Goal: Task Accomplishment & Management: Use online tool/utility

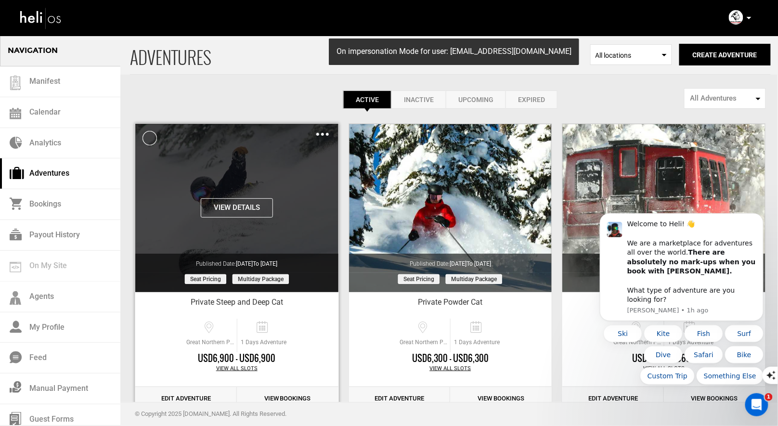
click at [316, 130] on div "View Details Clone De-Activate Share Delete" at bounding box center [236, 132] width 203 height 16
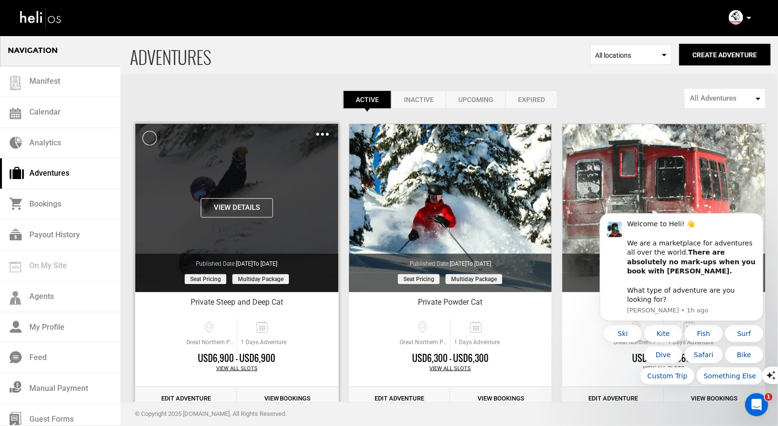
click at [322, 134] on img at bounding box center [322, 134] width 13 height 3
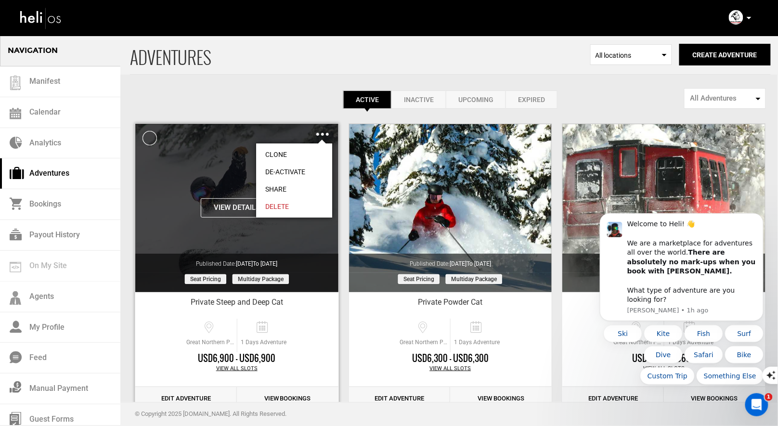
click at [283, 150] on link "Clone" at bounding box center [294, 154] width 76 height 17
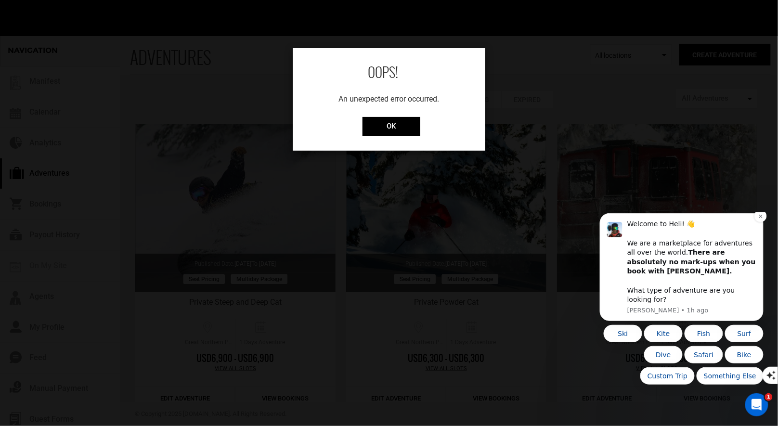
click at [752, 233] on div "Welcome to Heli! 👋 We are a marketplace for adventures all over the world. Ther…" at bounding box center [691, 261] width 129 height 85
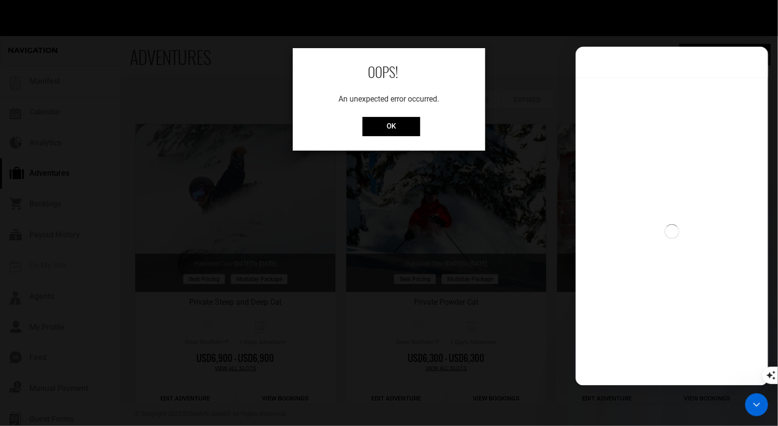
click at [393, 137] on div "OOPS! An unexpected error occurred. OK" at bounding box center [389, 99] width 193 height 103
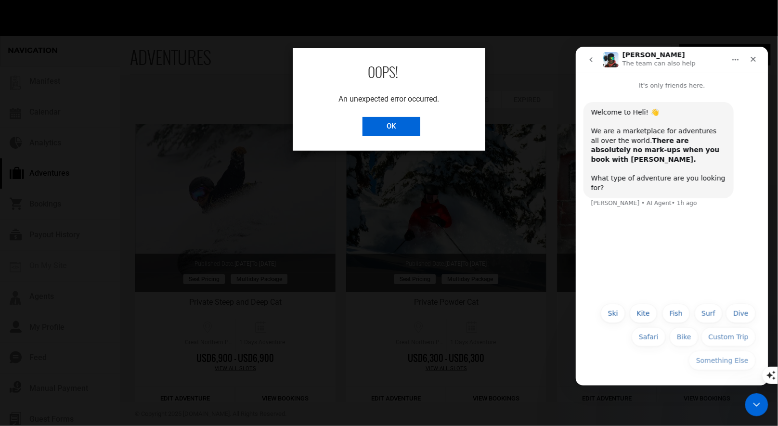
click at [408, 128] on input "OK" at bounding box center [391, 126] width 58 height 19
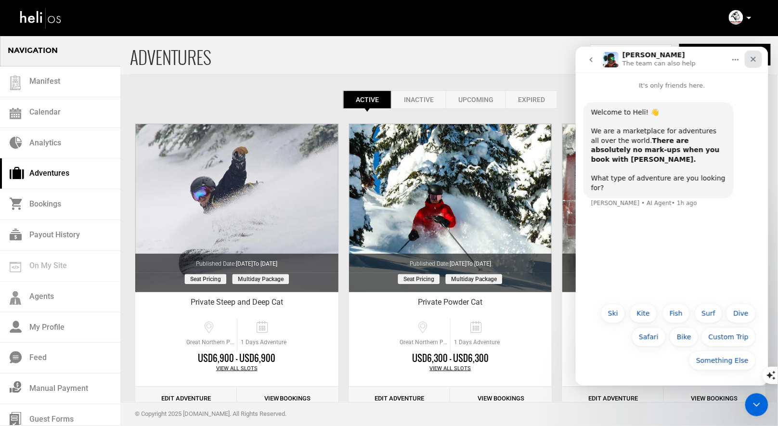
click at [753, 57] on icon "Close" at bounding box center [753, 59] width 8 height 8
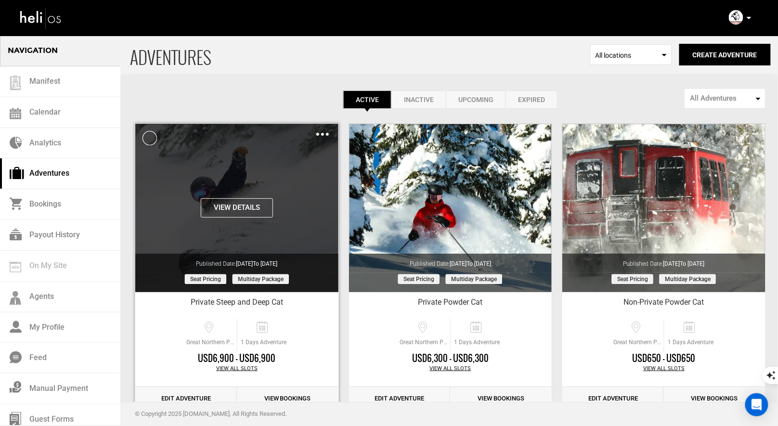
click at [321, 134] on img at bounding box center [322, 134] width 13 height 3
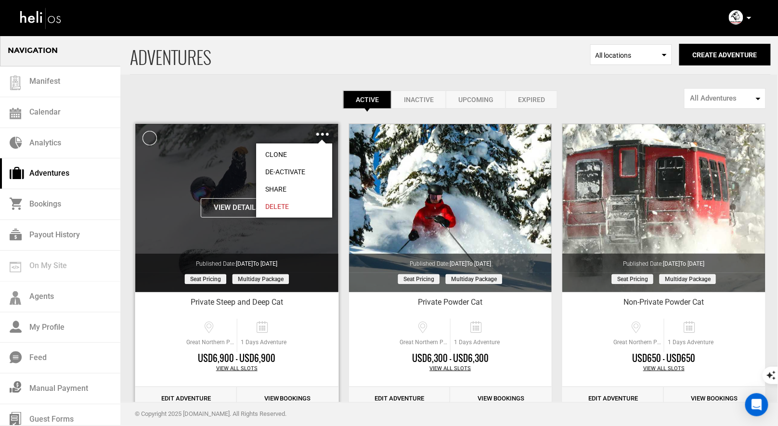
click at [276, 155] on link "Clone" at bounding box center [294, 154] width 76 height 17
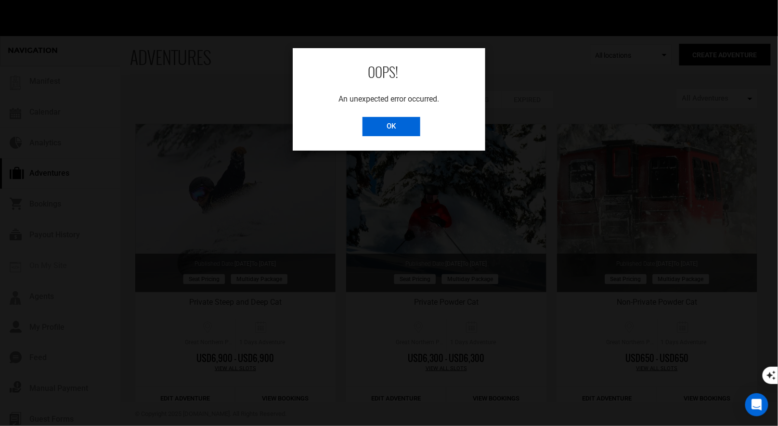
click at [382, 125] on input "OK" at bounding box center [391, 126] width 58 height 19
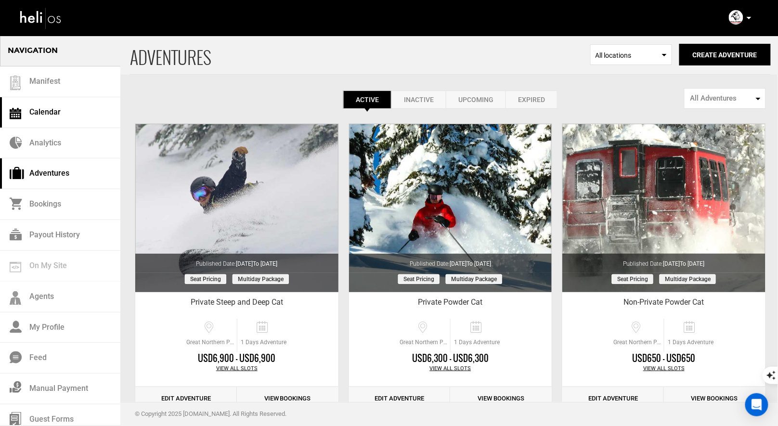
click at [35, 110] on link "Calendar" at bounding box center [60, 112] width 120 height 31
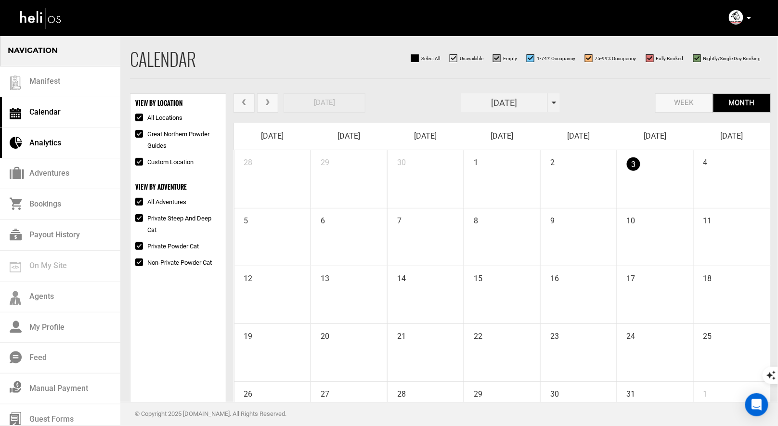
click at [35, 142] on link "Analytics" at bounding box center [60, 143] width 120 height 31
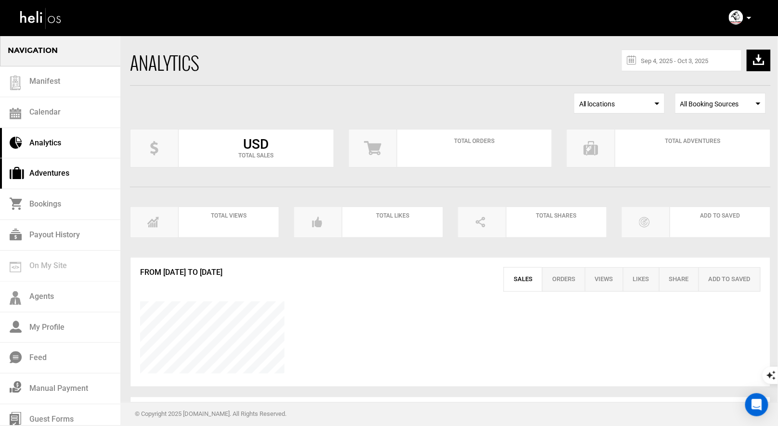
click at [58, 175] on link "Adventures" at bounding box center [60, 173] width 120 height 31
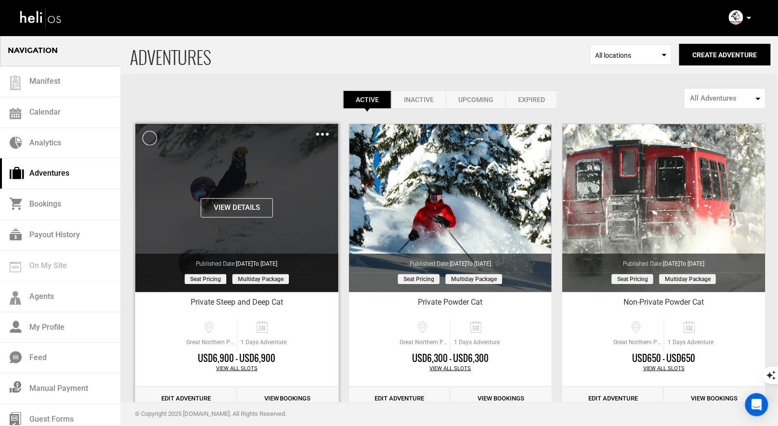
click at [323, 136] on div "Clone De-Activate Share Delete" at bounding box center [322, 134] width 13 height 11
click at [322, 133] on img at bounding box center [322, 134] width 13 height 3
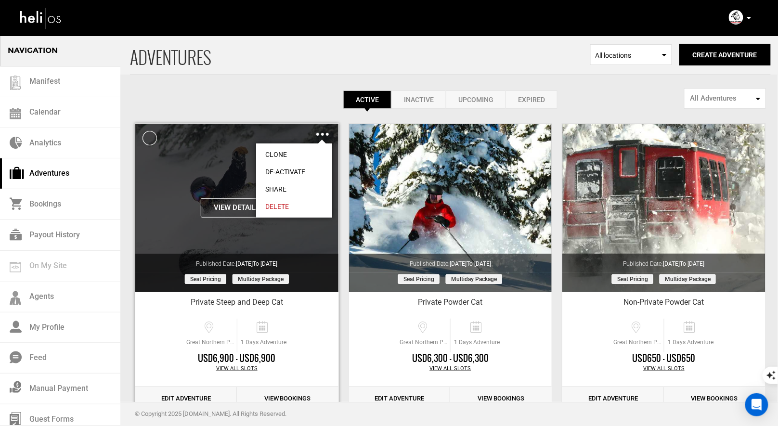
click at [282, 149] on link "Clone" at bounding box center [294, 154] width 76 height 17
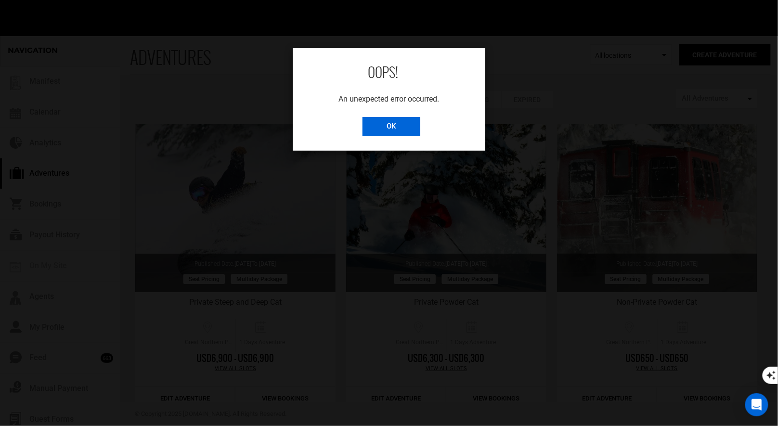
click at [387, 129] on input "OK" at bounding box center [391, 126] width 58 height 19
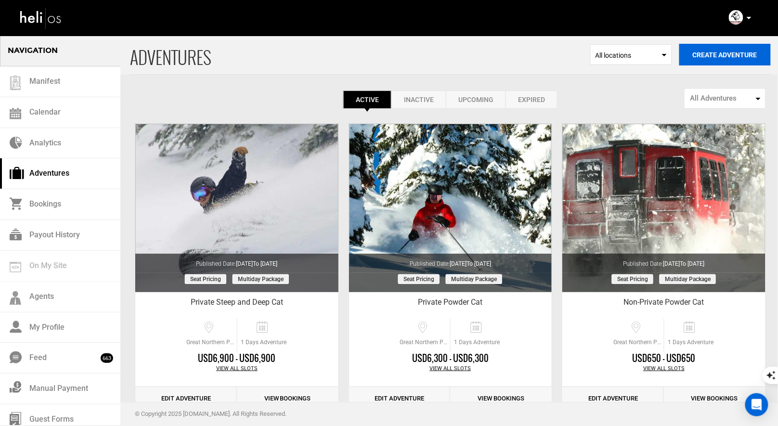
click at [688, 56] on button "Create Adventure" at bounding box center [724, 55] width 91 height 22
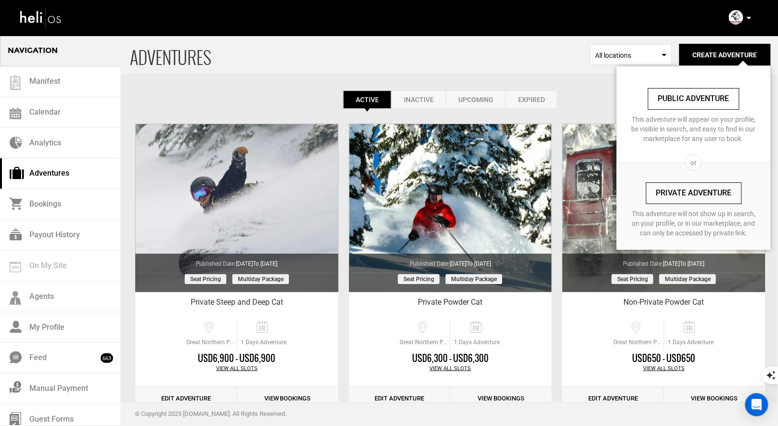
click at [683, 198] on link "Private Adventure" at bounding box center [694, 193] width 96 height 22
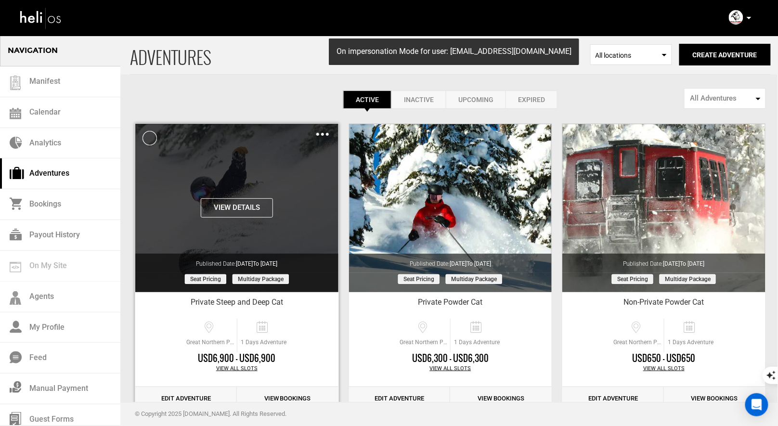
click at [322, 133] on img at bounding box center [322, 134] width 13 height 3
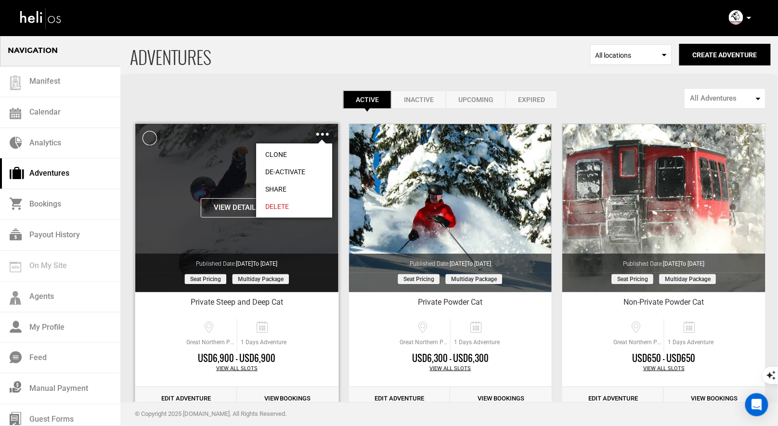
click at [277, 149] on link "Clone" at bounding box center [294, 154] width 76 height 17
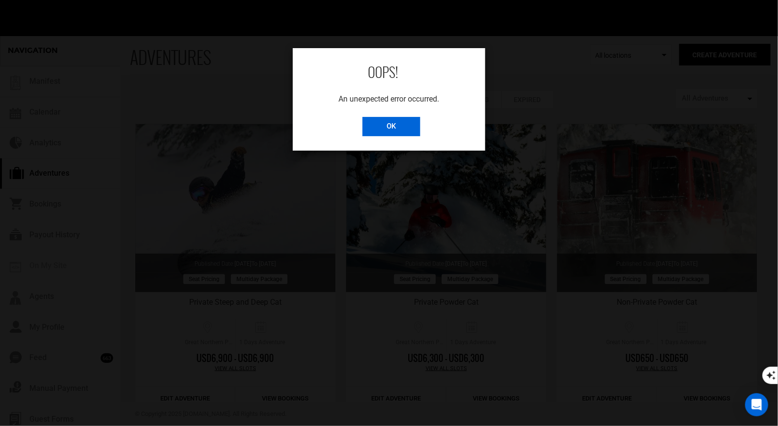
click at [388, 124] on input "OK" at bounding box center [391, 126] width 58 height 19
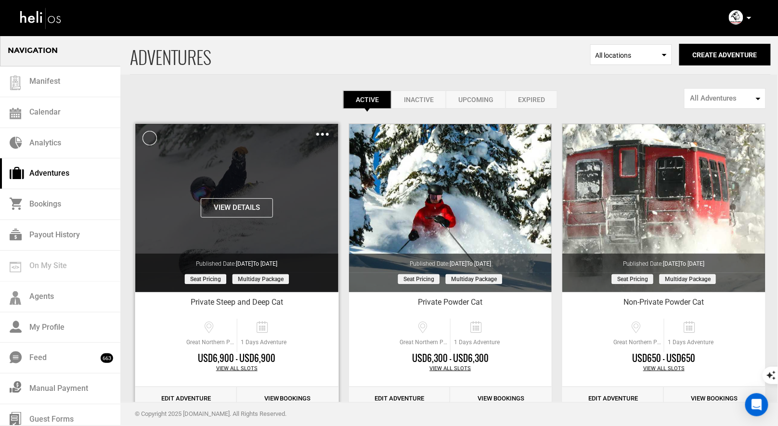
click at [323, 133] on img at bounding box center [322, 134] width 13 height 3
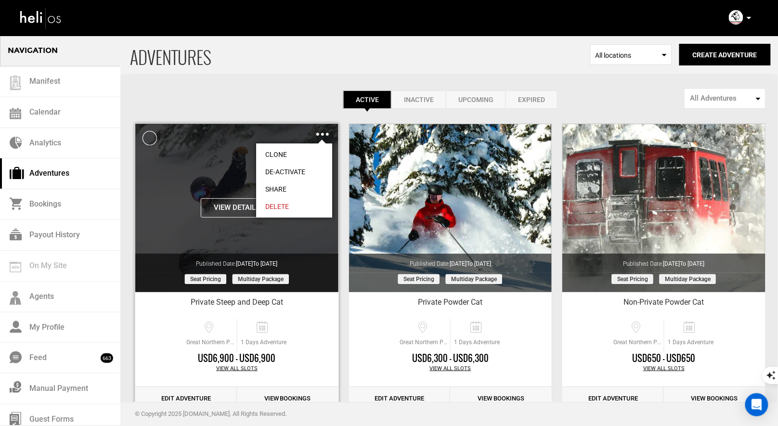
click at [278, 156] on link "Clone" at bounding box center [294, 154] width 76 height 17
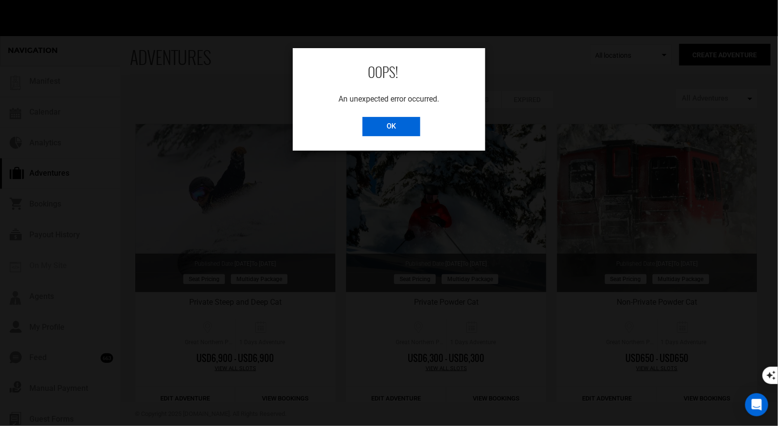
click at [388, 125] on input "OK" at bounding box center [391, 126] width 58 height 19
